Goal: Find specific page/section: Find specific page/section

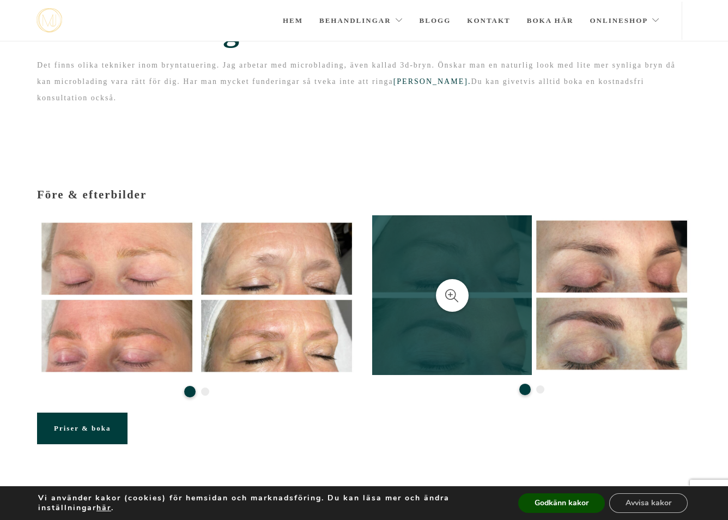
scroll to position [44, 0]
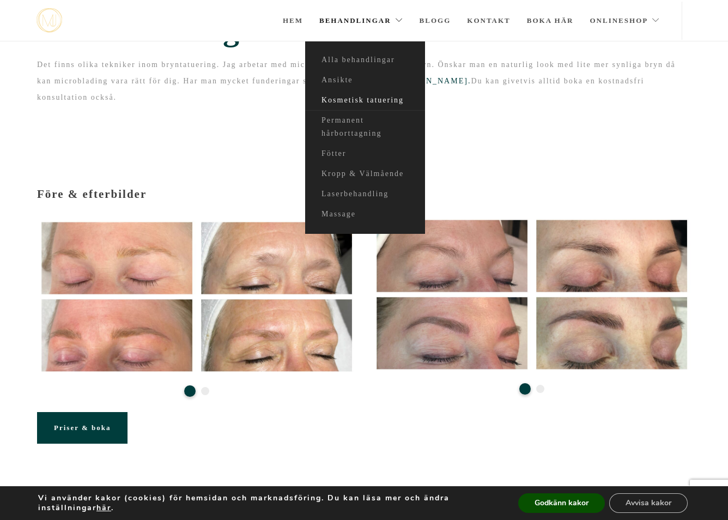
click at [368, 102] on link "Kosmetisk tatuering" at bounding box center [365, 100] width 120 height 20
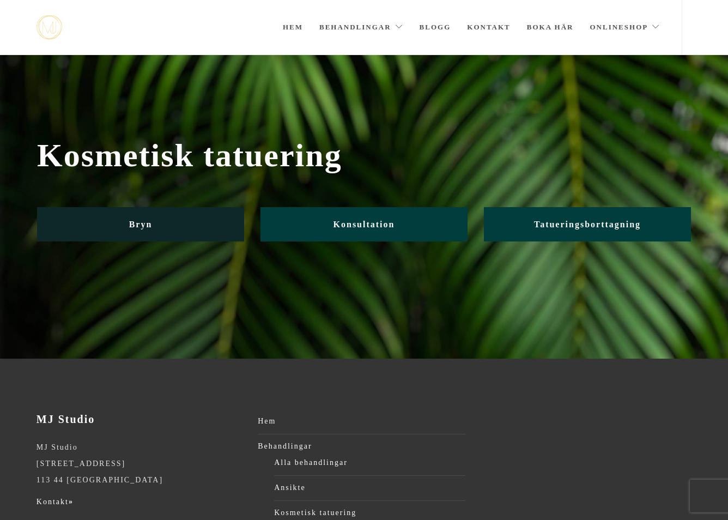
click at [195, 230] on link "Bryn" at bounding box center [140, 224] width 207 height 34
